Goal: Transaction & Acquisition: Download file/media

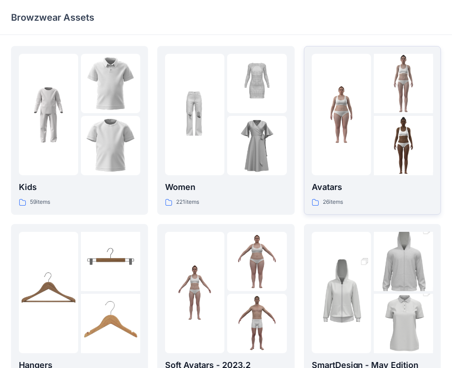
click at [401, 116] on img at bounding box center [403, 145] width 59 height 59
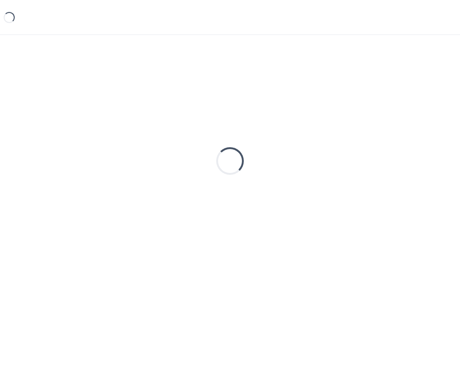
click at [401, 116] on div "Loading..." at bounding box center [230, 161] width 438 height 230
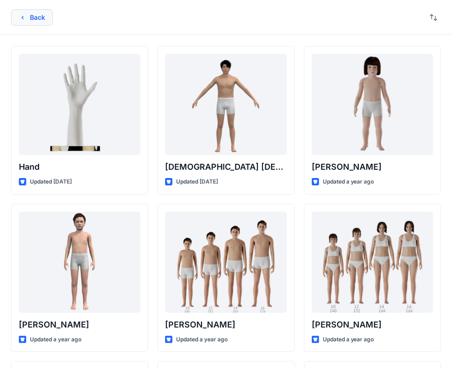
click at [24, 20] on icon "button" at bounding box center [22, 17] width 7 height 7
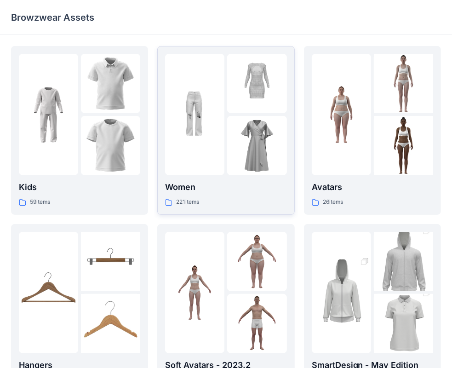
click at [234, 121] on img at bounding box center [256, 145] width 59 height 59
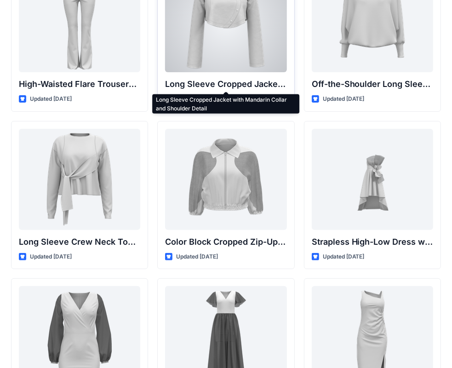
scroll to position [83, 0]
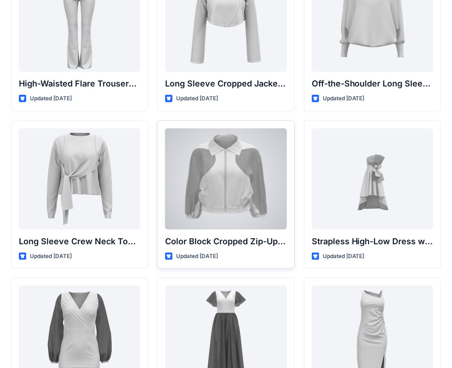
click at [241, 178] on div at bounding box center [226, 178] width 122 height 101
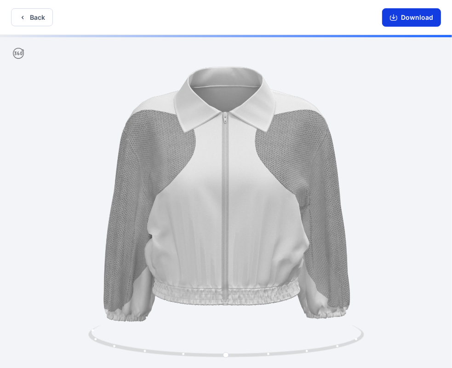
click at [416, 17] on button "Download" at bounding box center [412, 17] width 59 height 18
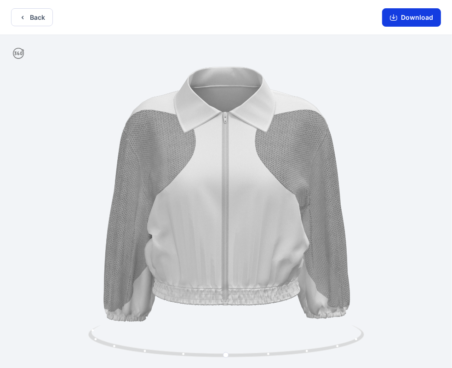
click at [401, 20] on button "Download" at bounding box center [412, 17] width 59 height 18
